Goal: Task Accomplishment & Management: Complete application form

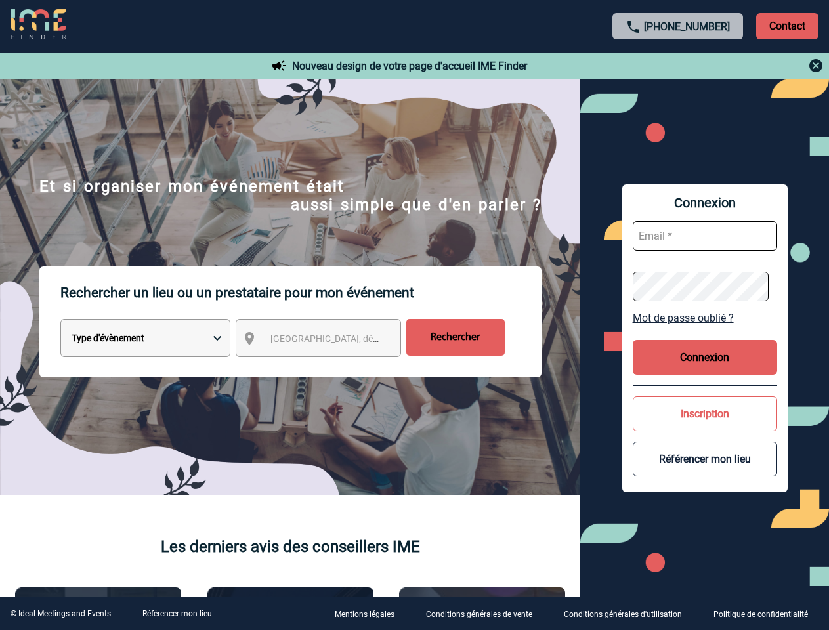
click at [414, 315] on p "Rechercher un lieu ou un prestataire pour mon événement" at bounding box center [300, 292] width 481 height 52
click at [787, 26] on p "Contact" at bounding box center [787, 26] width 62 height 26
click at [678, 66] on div at bounding box center [678, 66] width 292 height 16
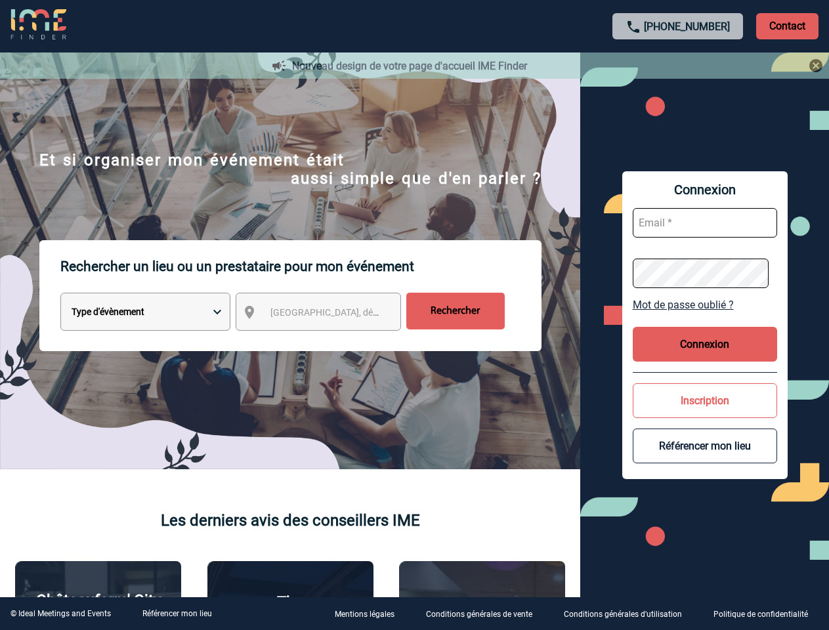
click at [330, 341] on div at bounding box center [414, 315] width 829 height 630
click at [705, 318] on div at bounding box center [414, 315] width 829 height 630
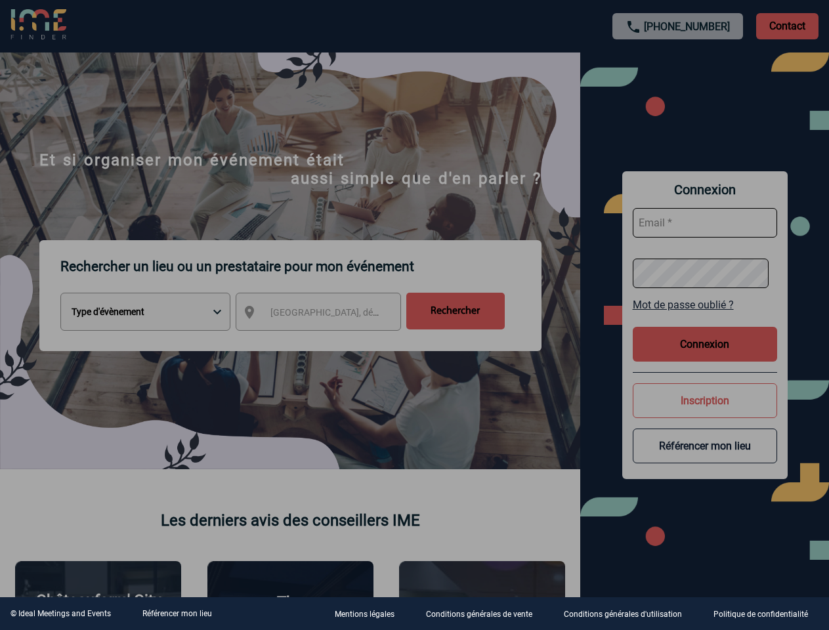
click at [705, 357] on div at bounding box center [414, 315] width 829 height 630
click at [705, 413] on div at bounding box center [414, 315] width 829 height 630
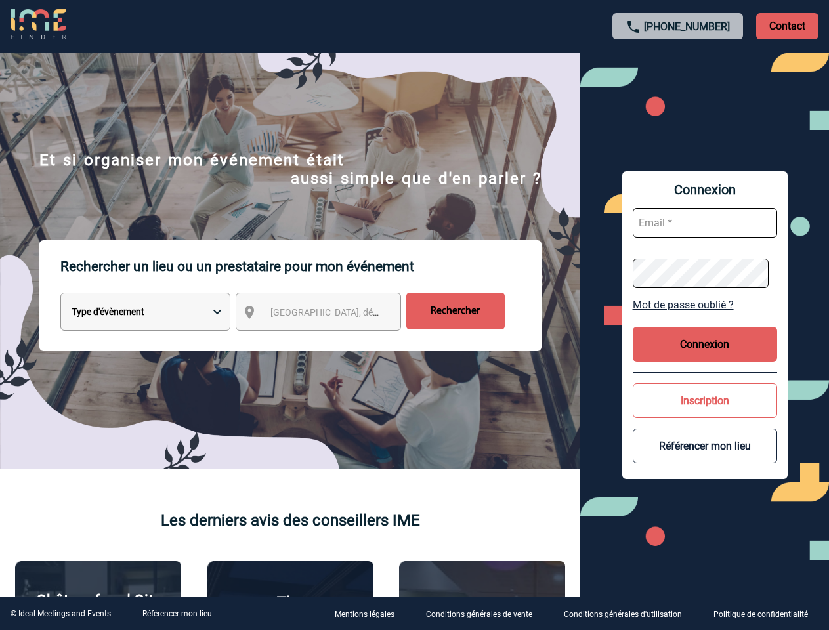
click at [705, 459] on button "Référencer mon lieu" at bounding box center [705, 446] width 144 height 35
click at [177, 614] on link "Référencer mon lieu" at bounding box center [177, 613] width 70 height 9
